Goal: Task Accomplishment & Management: Manage account settings

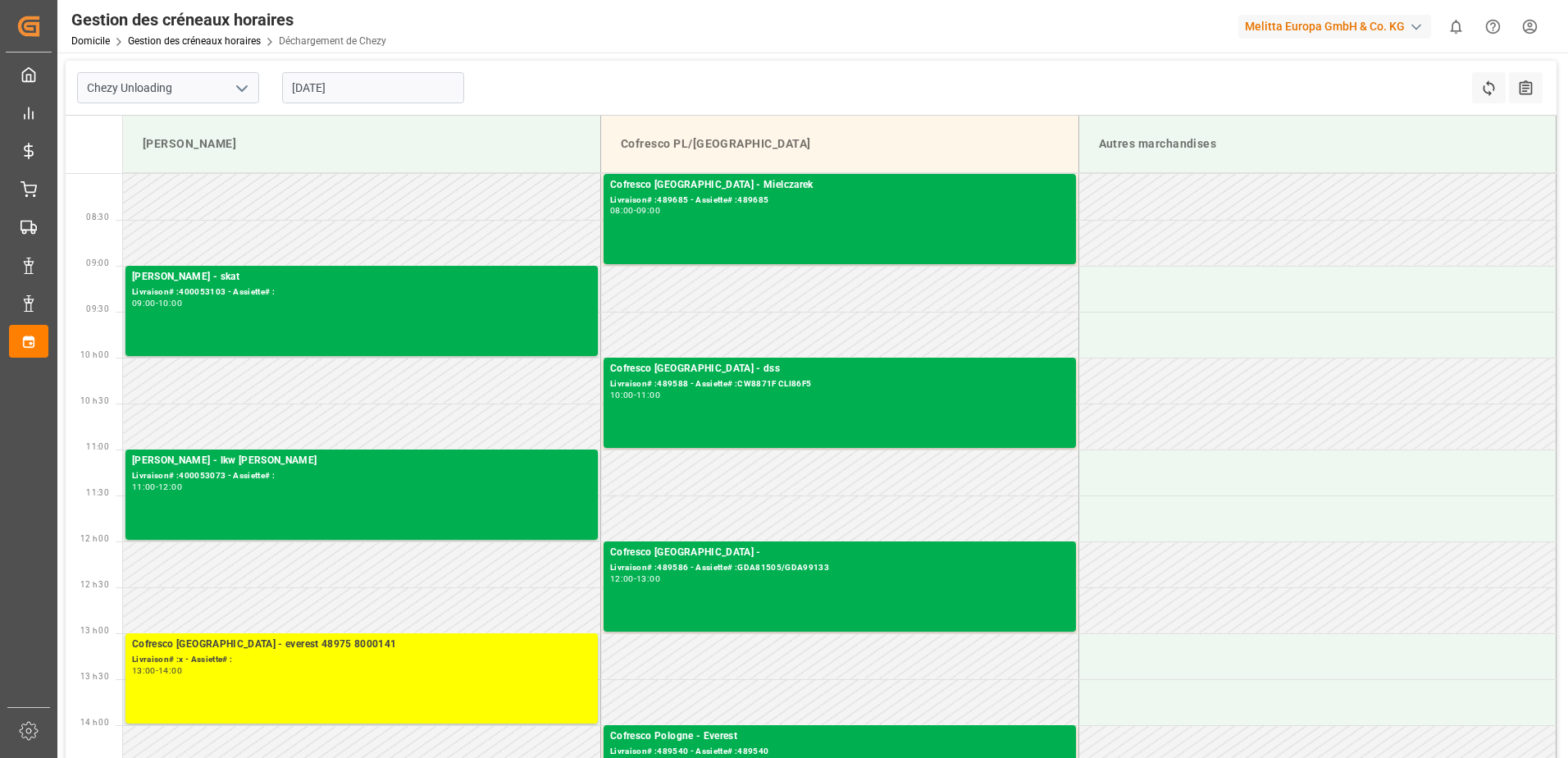
click at [390, 637] on div "Cofresco [GEOGRAPHIC_DATA] - everest 48975 8000141 Livraison# :x - Assiette# : …" at bounding box center [362, 679] width 459 height 84
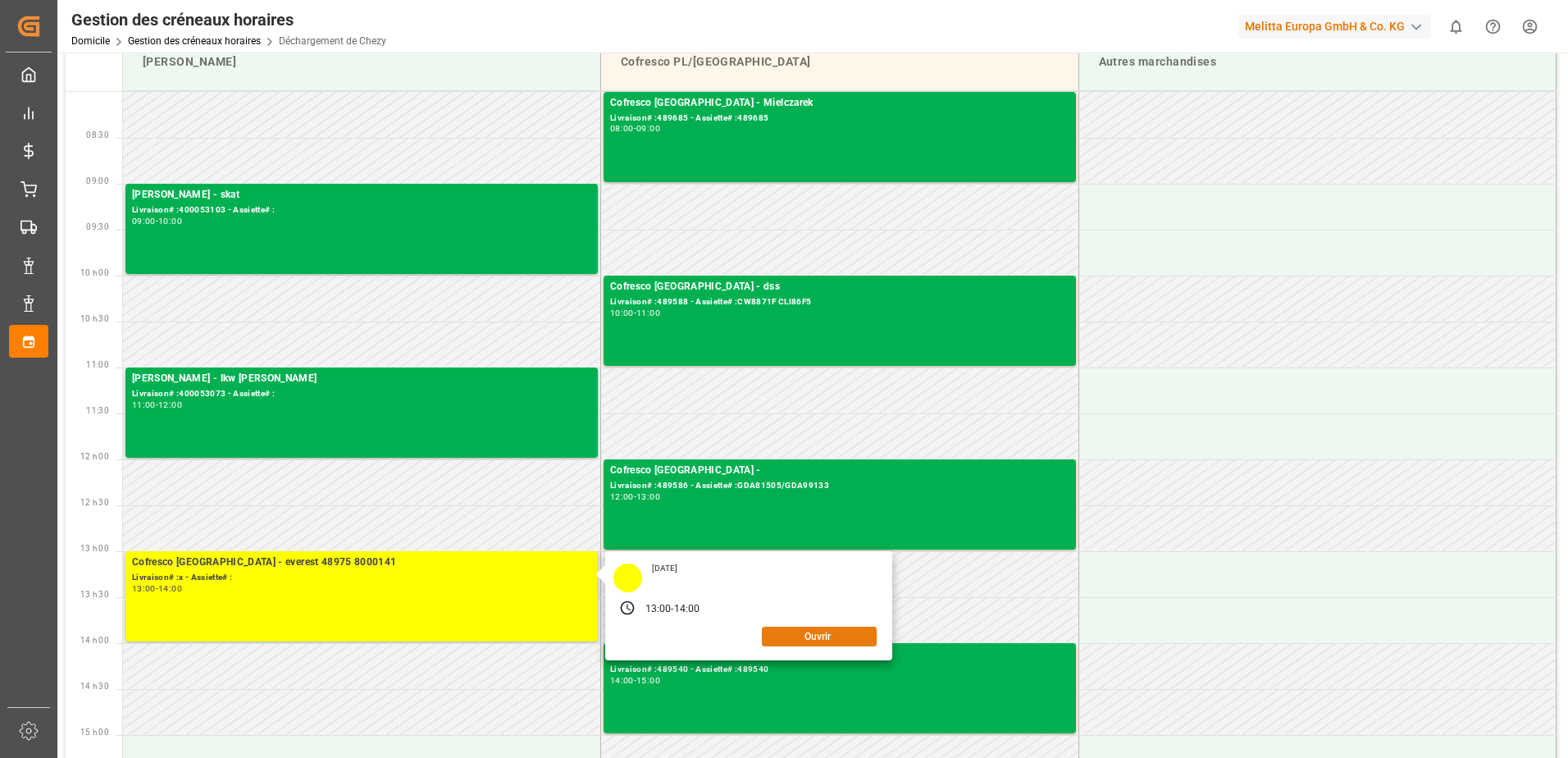
click at [780, 639] on button "Ouvrir" at bounding box center [820, 636] width 115 height 20
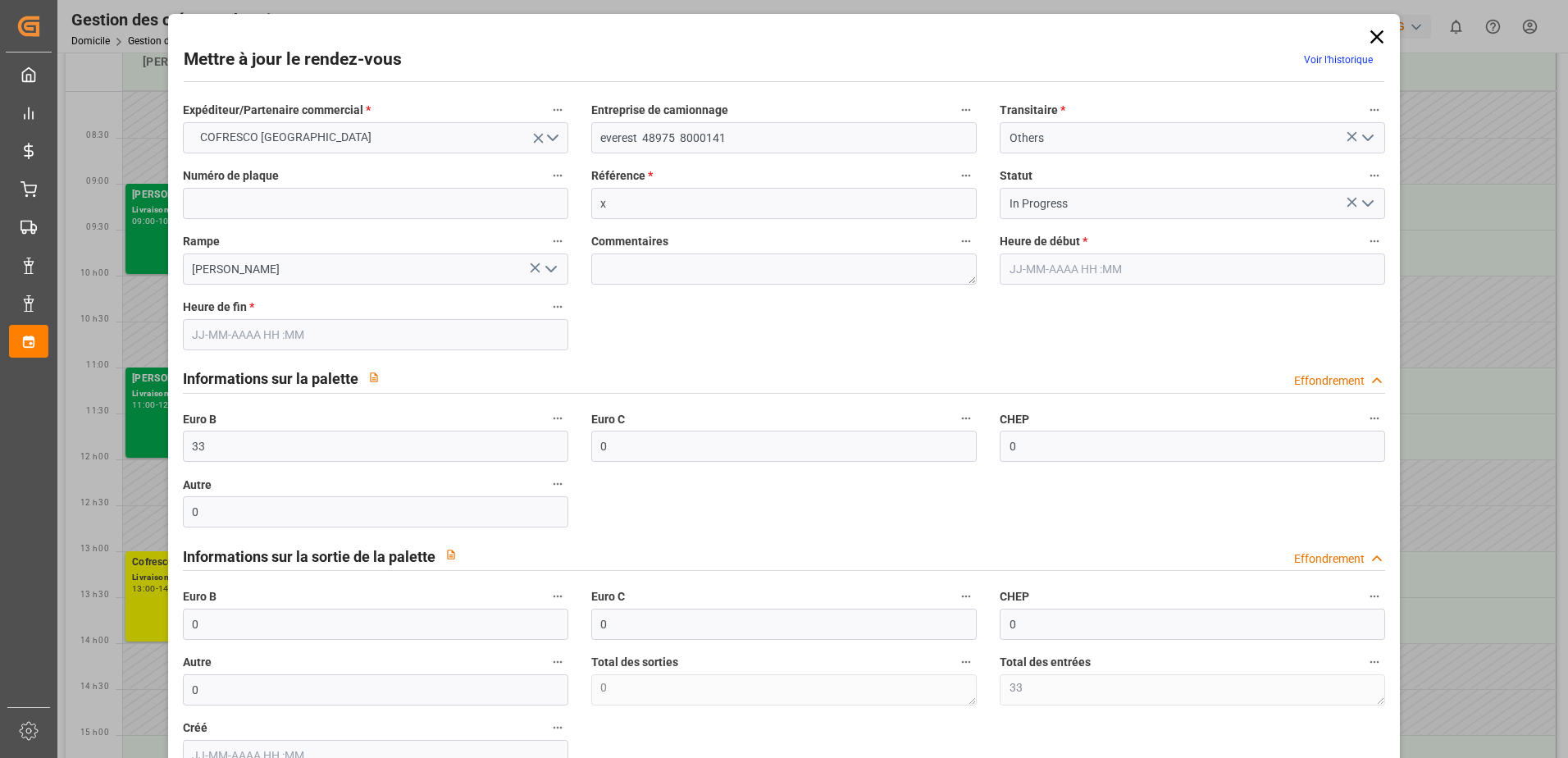
type input "[DATE] 13:00"
type input "[DATE] 14:00"
type input "[DATE] 10:23"
click at [1365, 206] on icon "Ouvrir le menu" at bounding box center [1368, 203] width 20 height 20
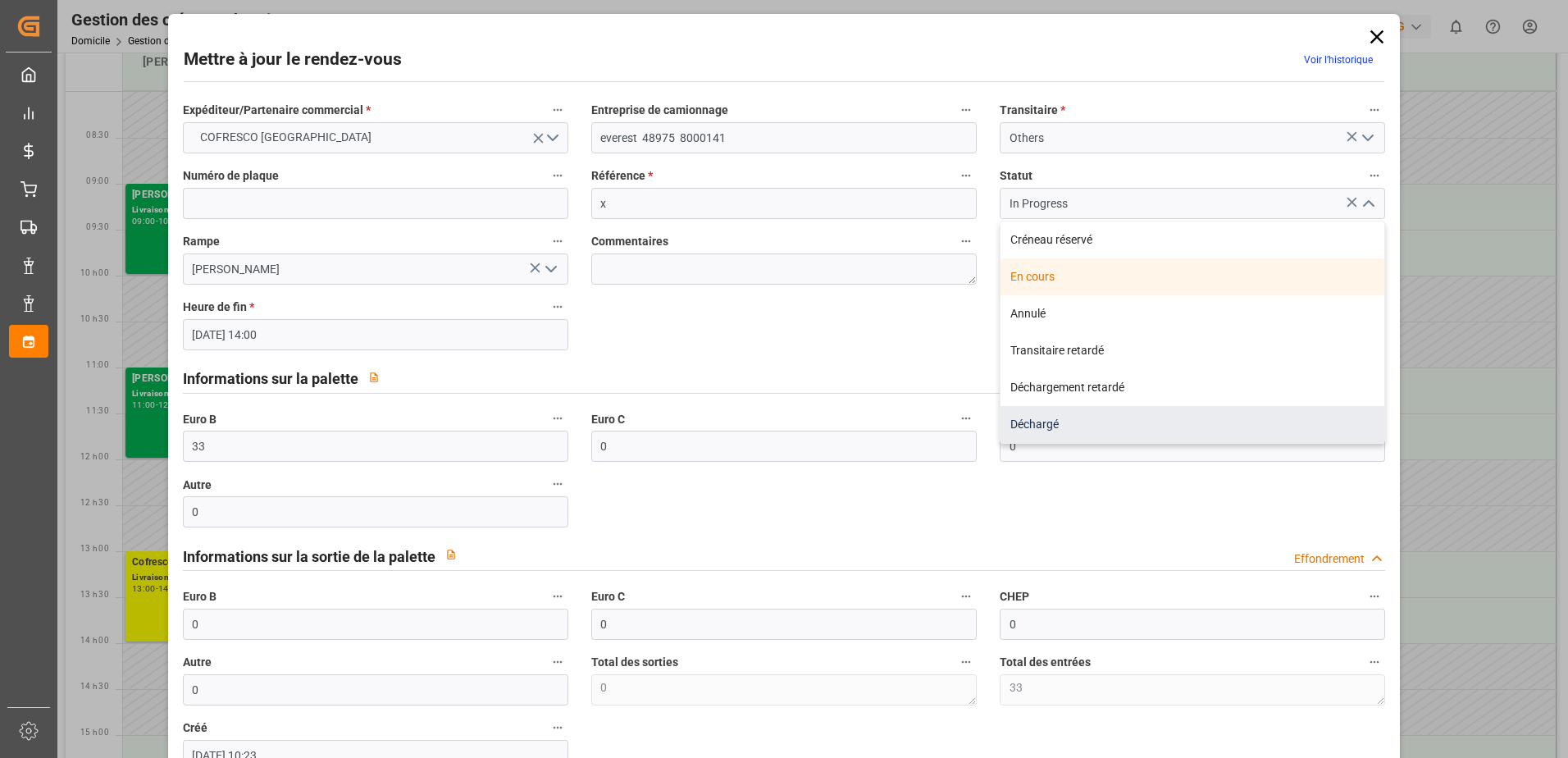
click at [1066, 425] on div "Déchargé" at bounding box center [1193, 424] width 384 height 37
type input "Unloaded"
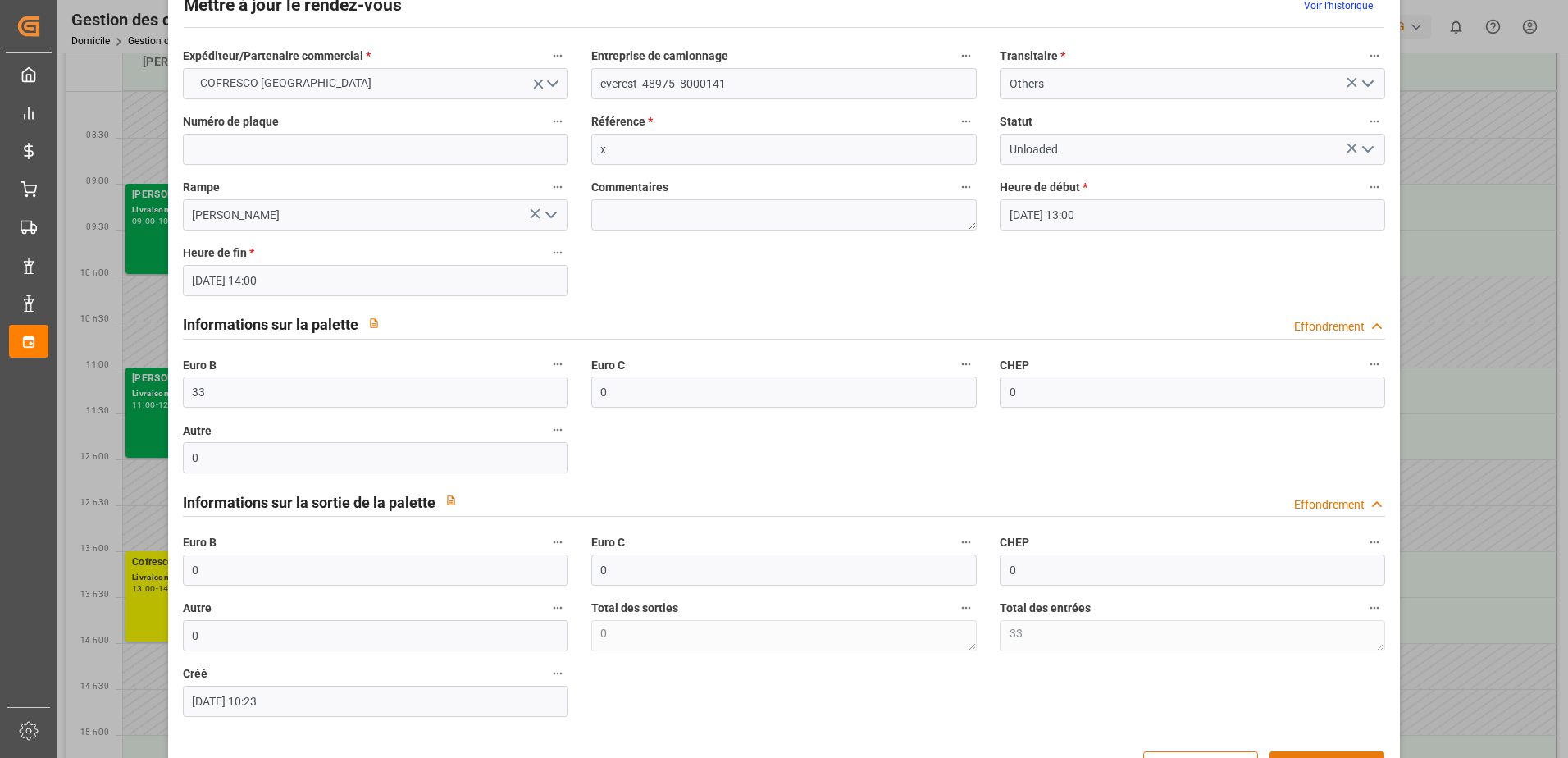
scroll to position [108, 0]
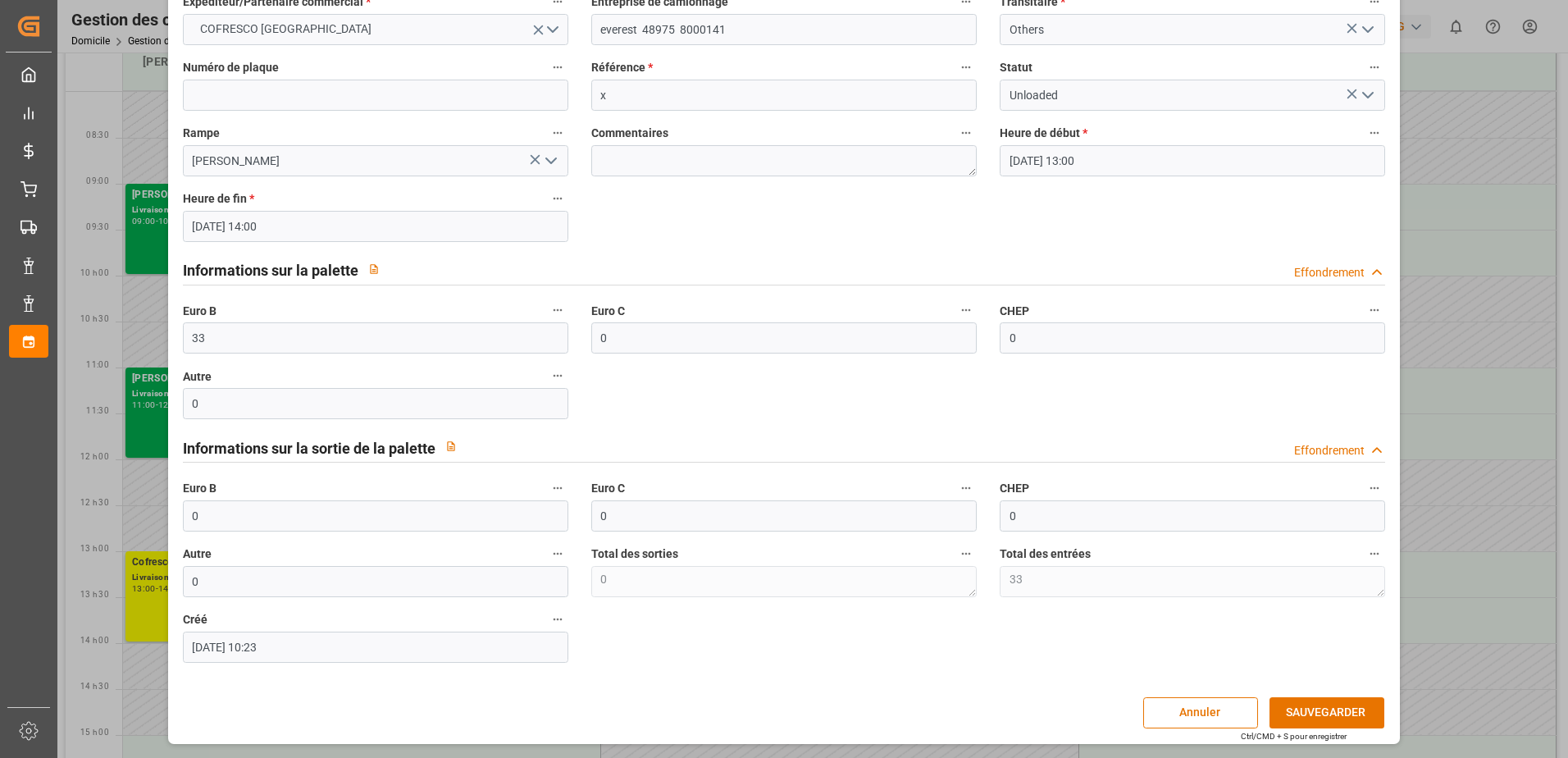
click at [1319, 691] on div "Mettre à jour le rendez-vous Voir l’historique Expéditeur/Partenaire commercial…" at bounding box center [785, 324] width 1225 height 830
click at [1315, 702] on button "SAUVEGARDER" at bounding box center [1328, 713] width 115 height 31
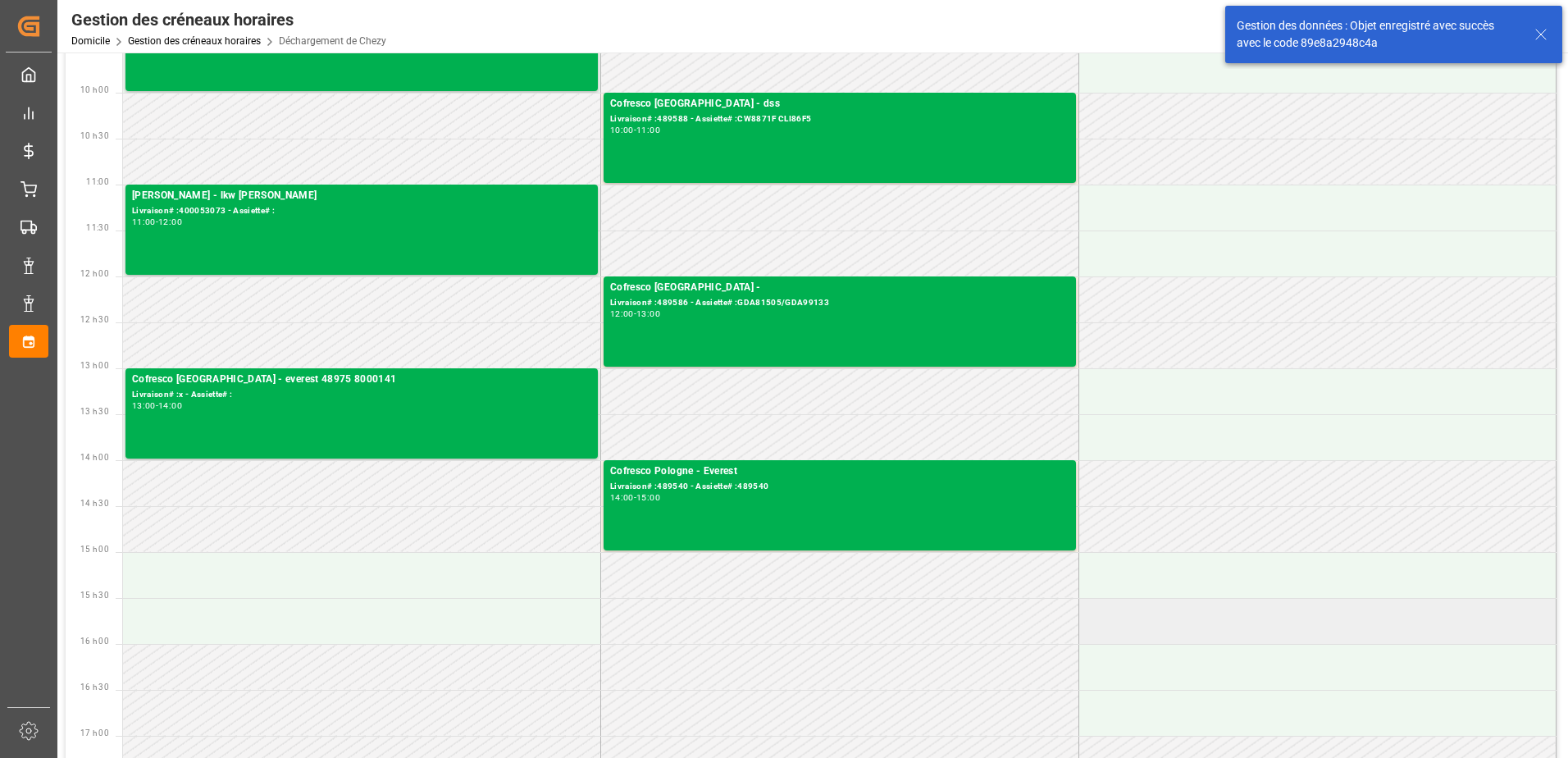
scroll to position [0, 0]
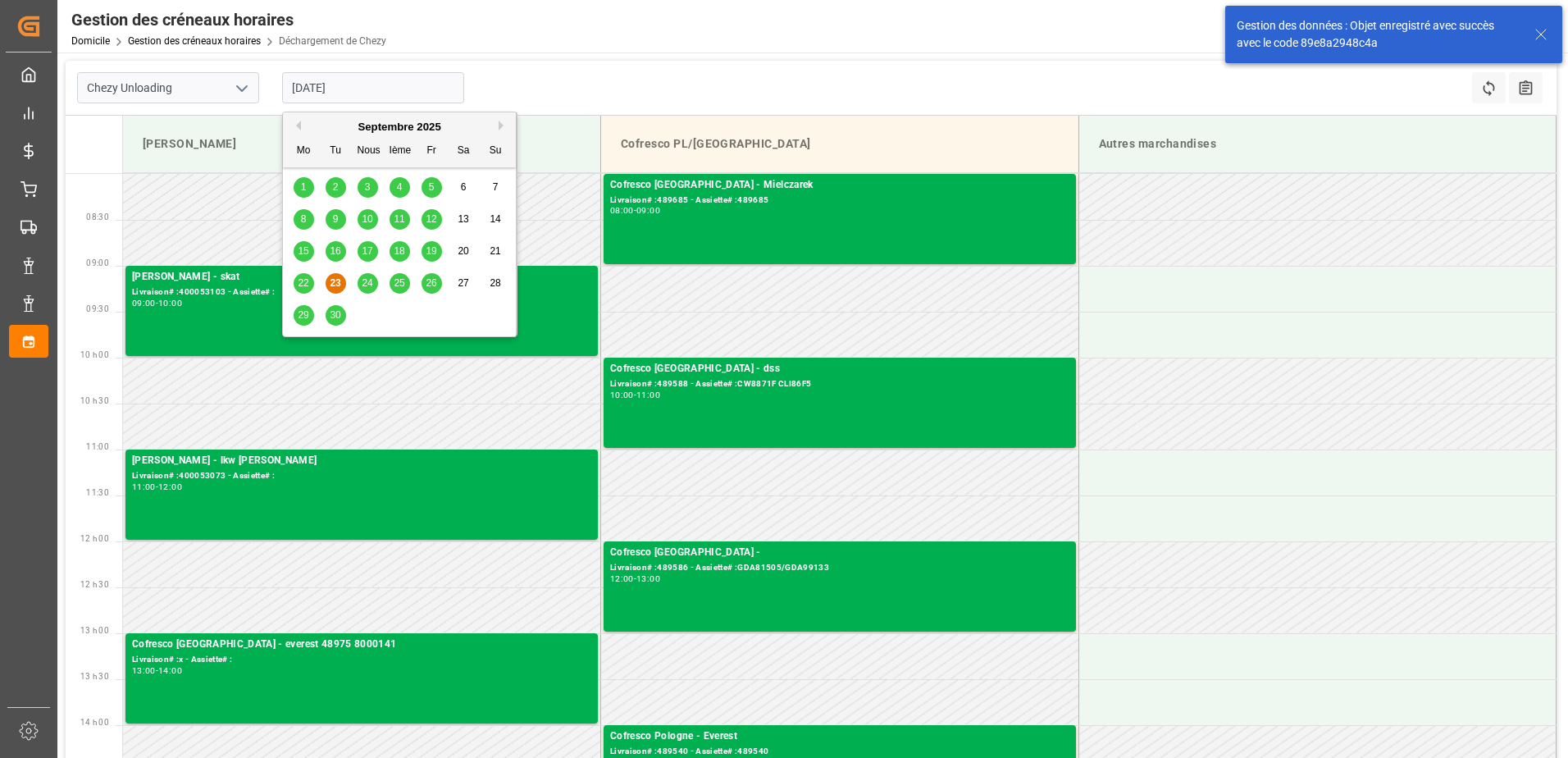
click at [365, 92] on input "[DATE]" at bounding box center [373, 88] width 182 height 31
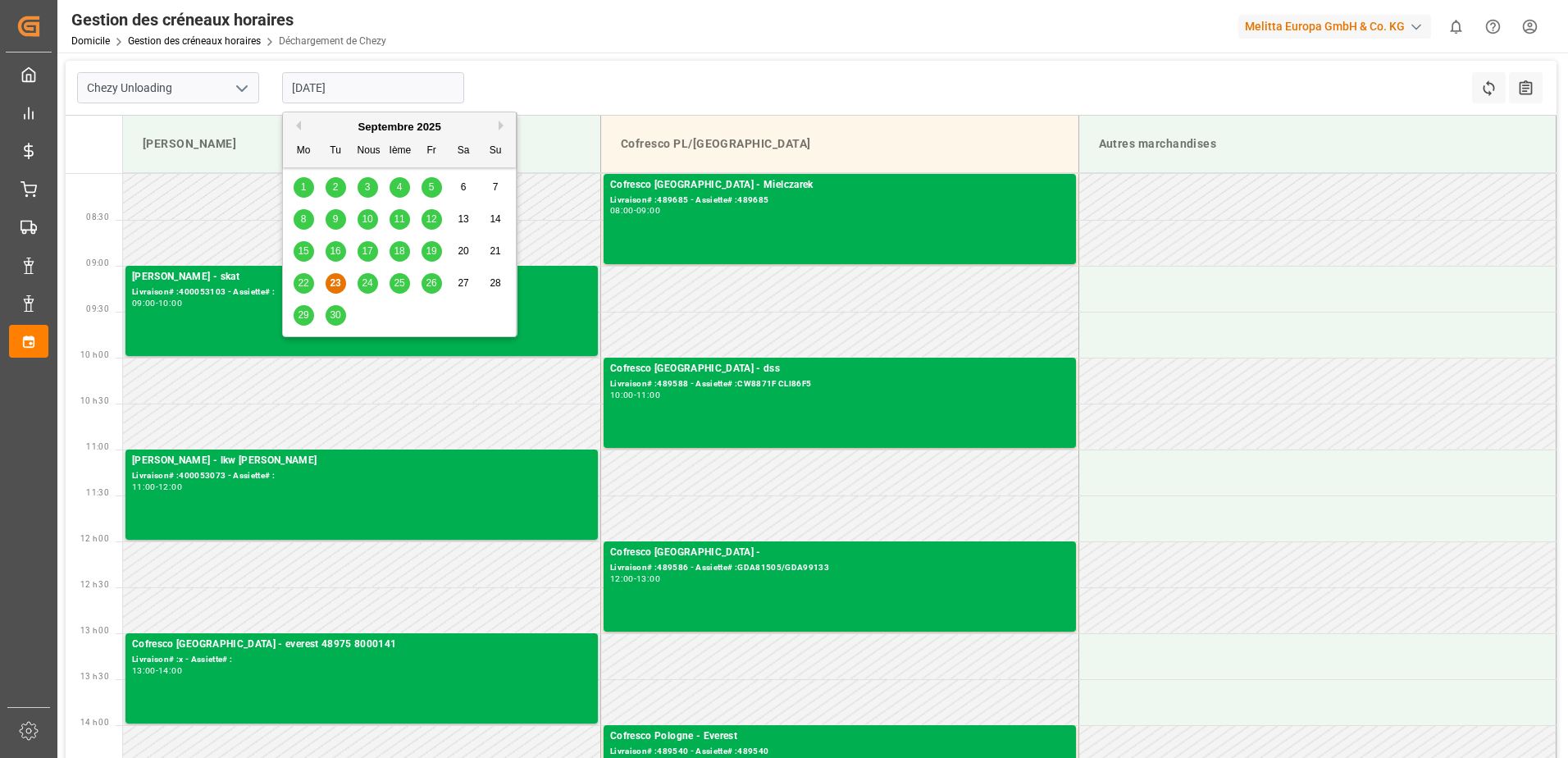
click at [366, 282] on span "24" at bounding box center [367, 282] width 10 height 11
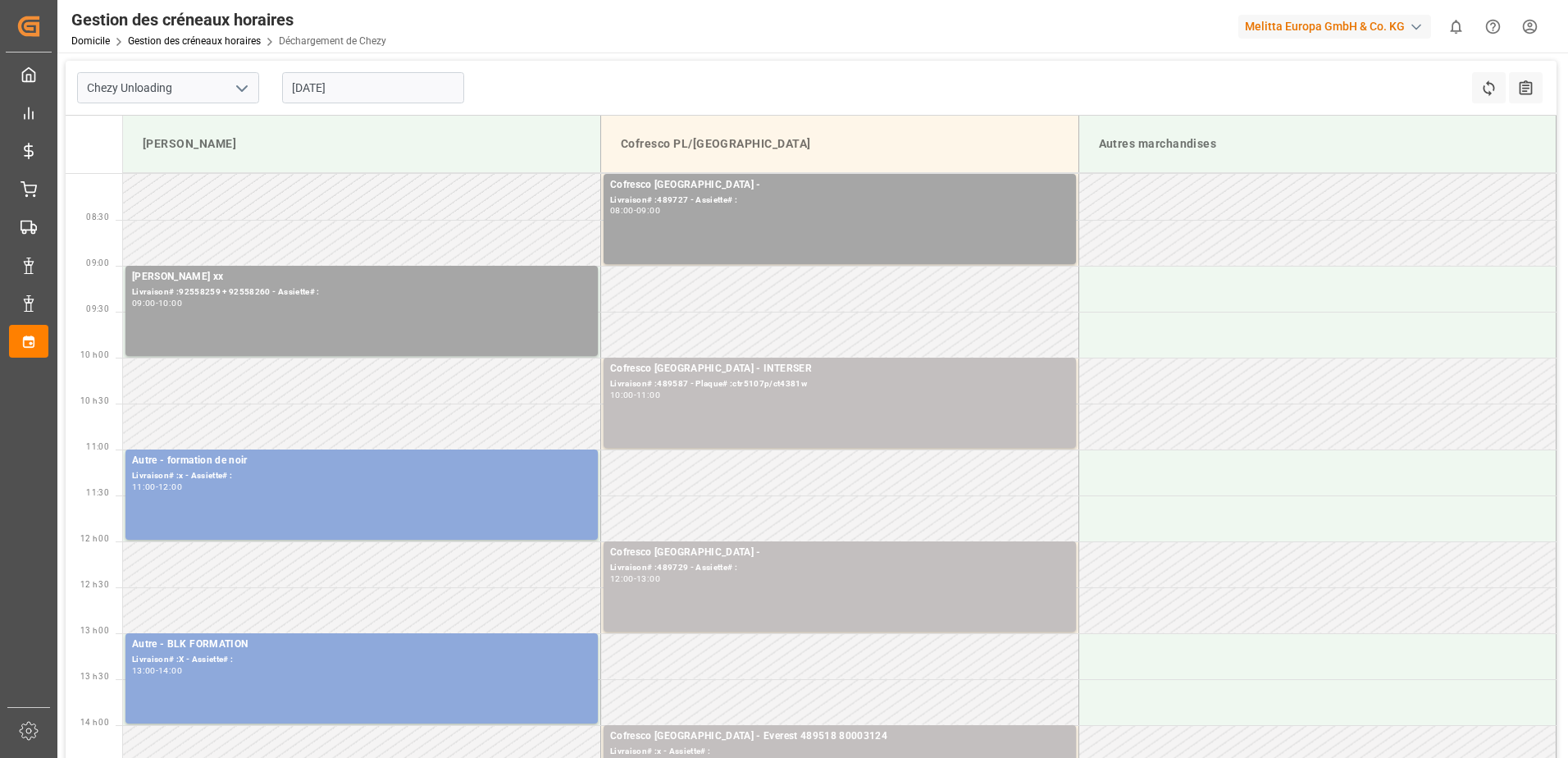
click at [403, 95] on input "[DATE]" at bounding box center [373, 88] width 182 height 31
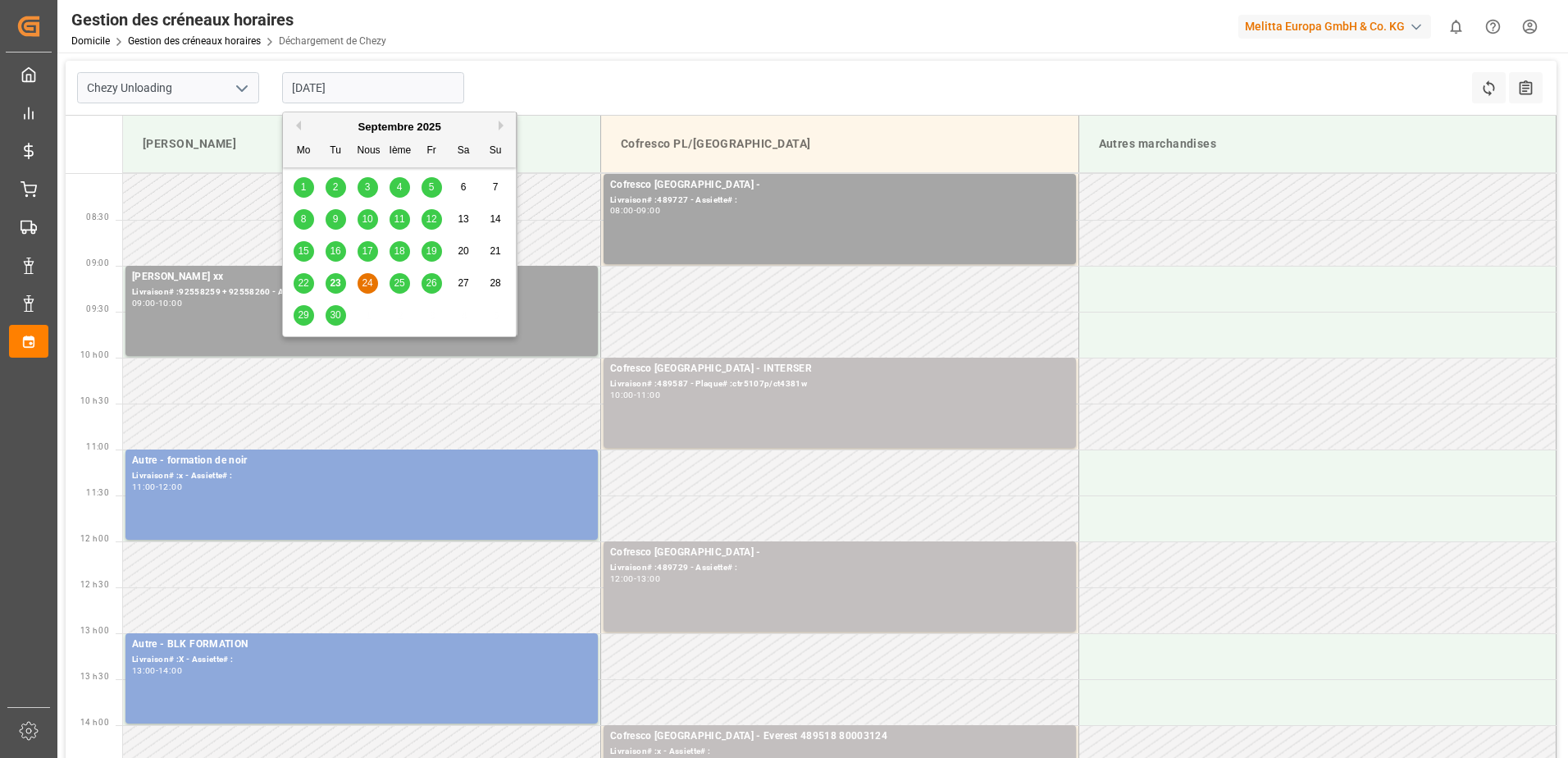
click at [400, 287] on span "25" at bounding box center [399, 282] width 10 height 11
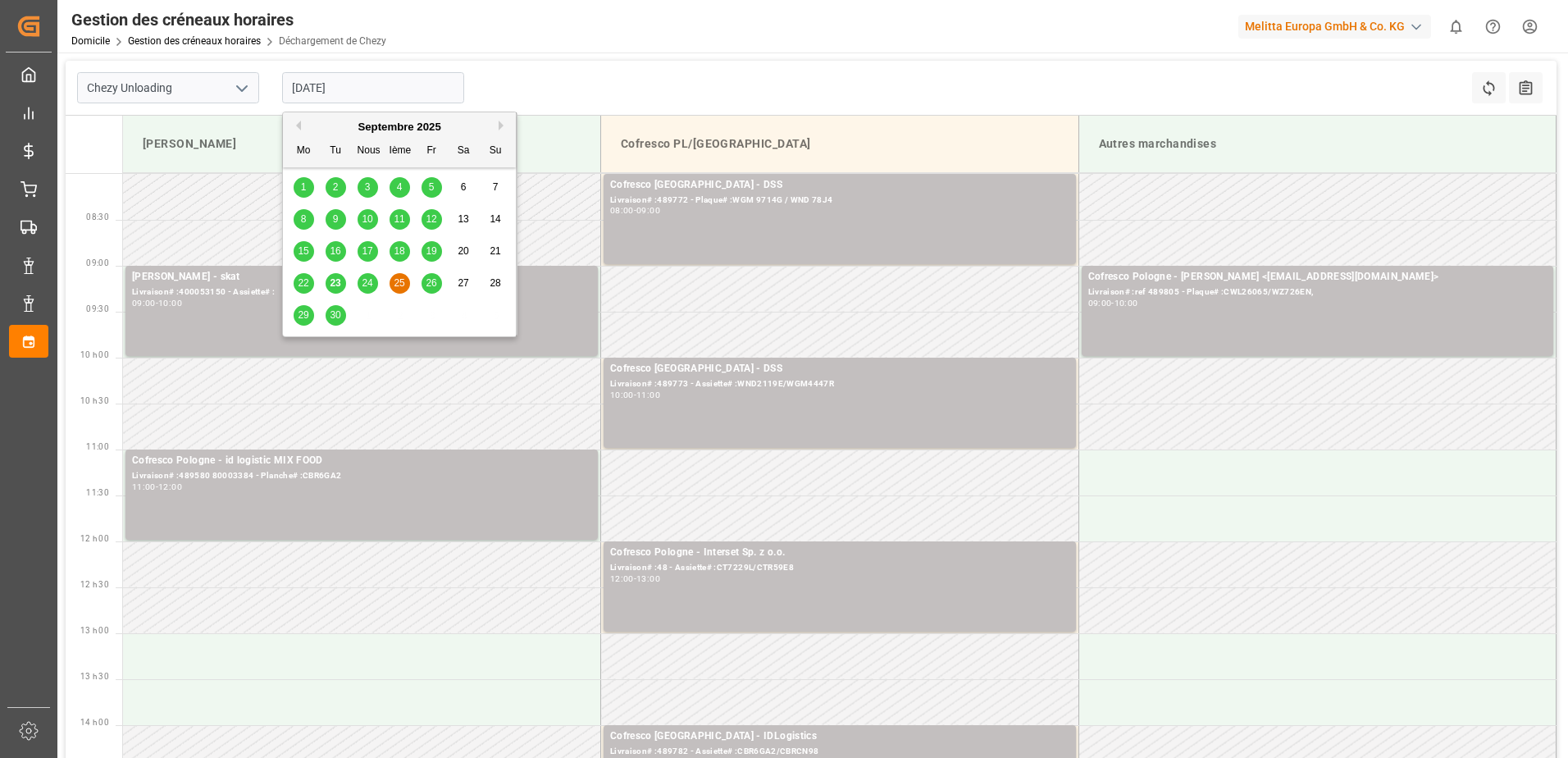
click at [415, 90] on input "[DATE]" at bounding box center [373, 88] width 182 height 31
click at [438, 288] on div "26" at bounding box center [432, 283] width 21 height 20
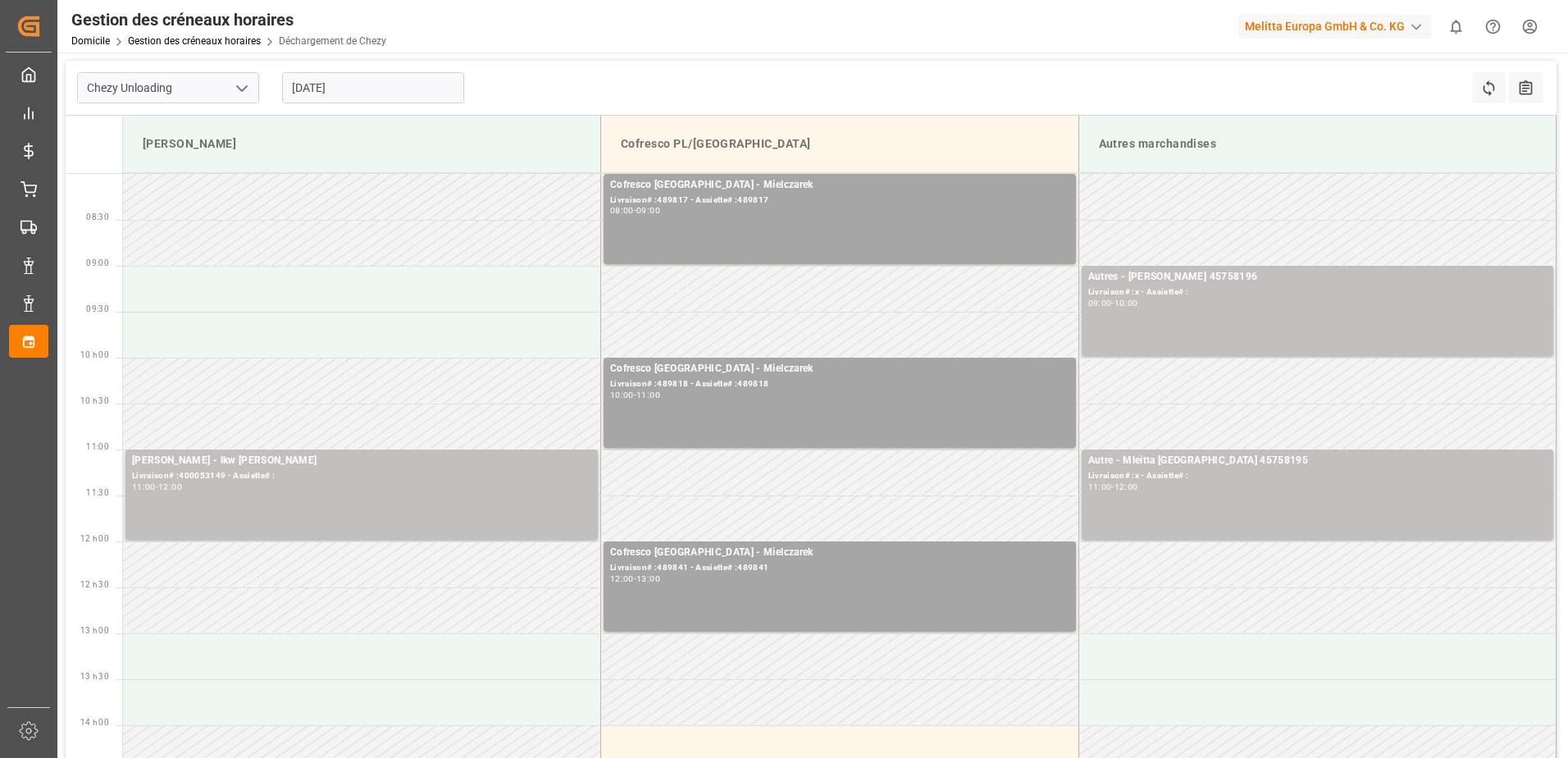
click at [421, 91] on input "[DATE]" at bounding box center [373, 88] width 182 height 31
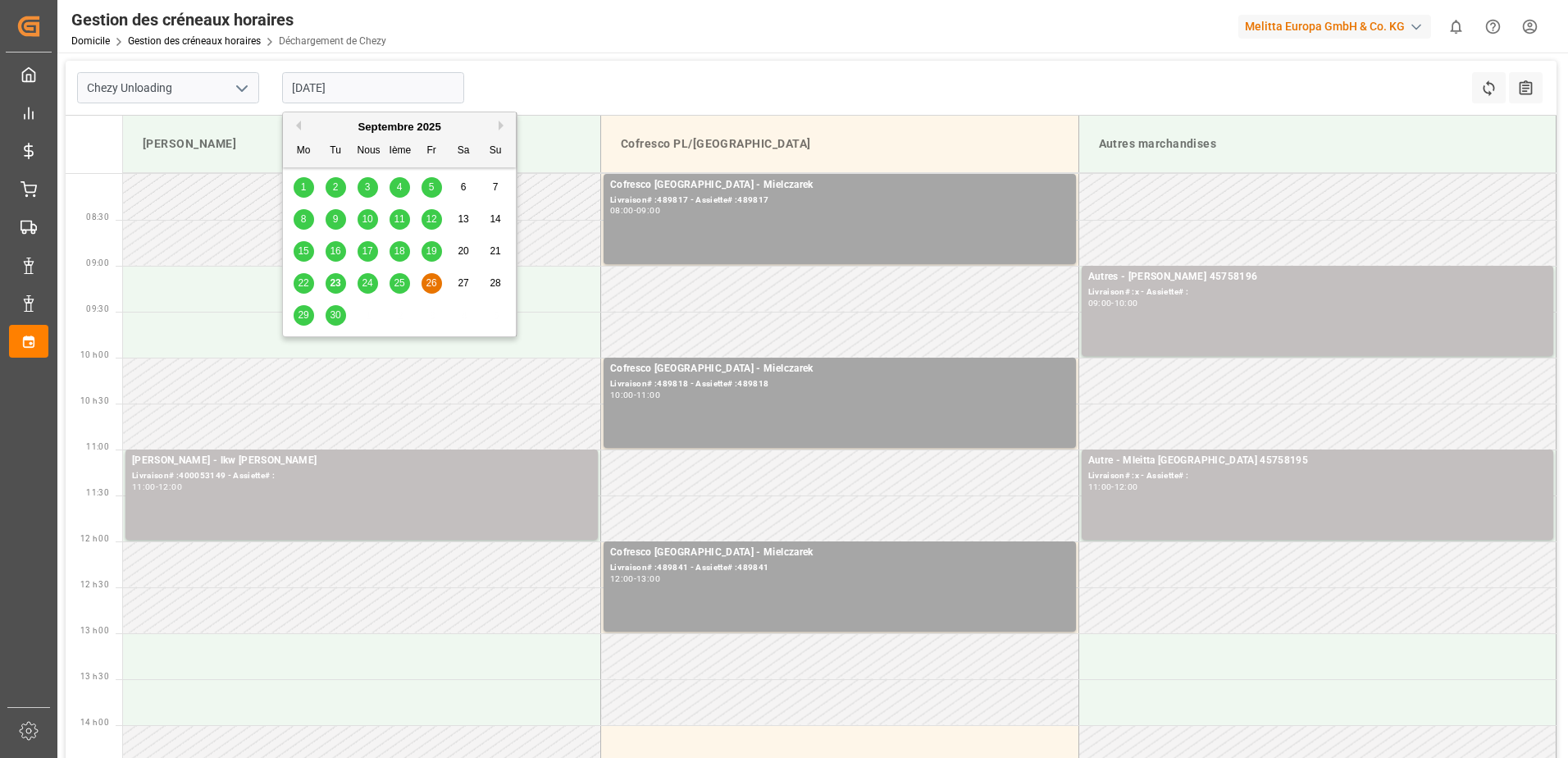
click at [335, 283] on span "23" at bounding box center [335, 282] width 10 height 11
type input "[DATE]"
